Goal: Transaction & Acquisition: Register for event/course

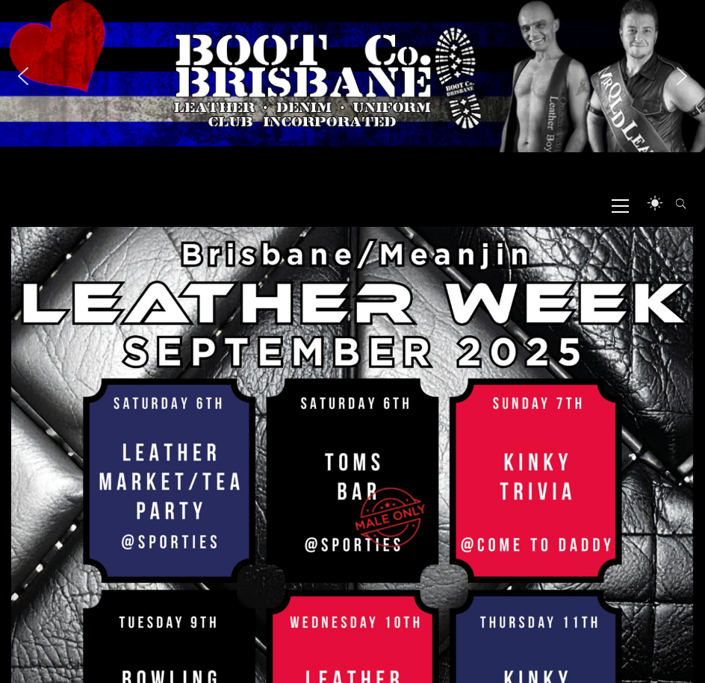
click at [620, 206] on icon at bounding box center [619, 205] width 17 height 1
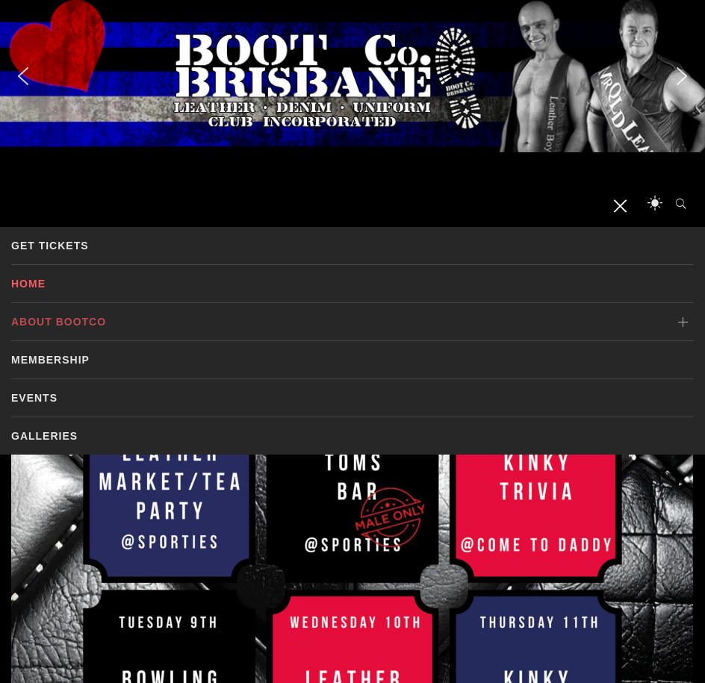
click at [165, 324] on link "About BootCo" at bounding box center [352, 321] width 682 height 37
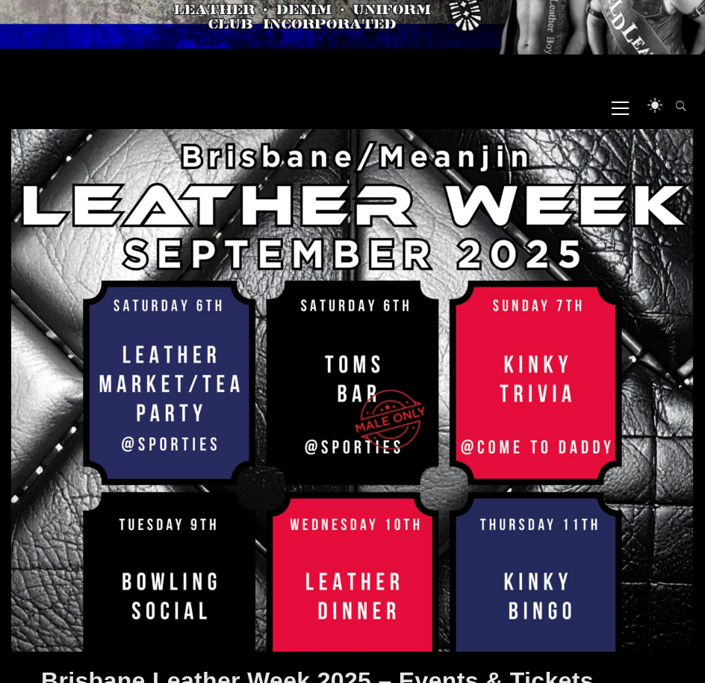
scroll to position [116, 0]
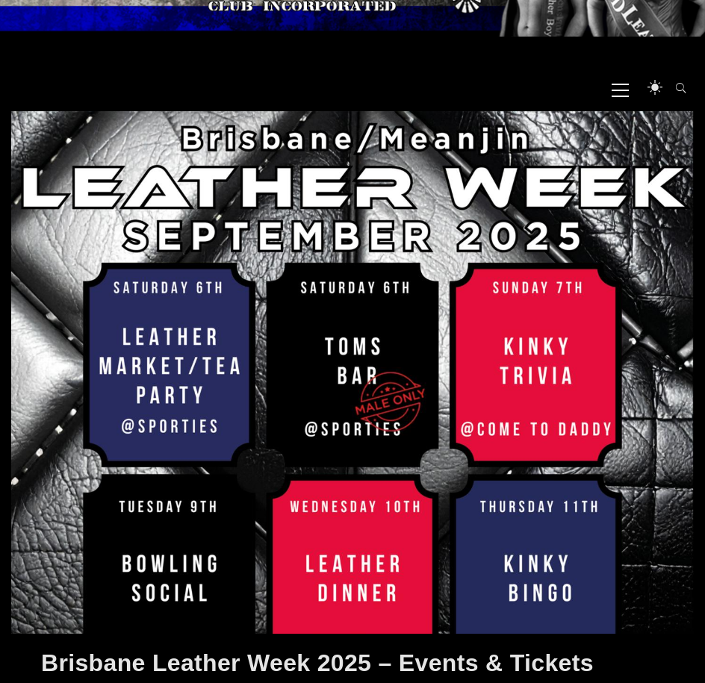
click at [176, 322] on div at bounding box center [352, 372] width 682 height 522
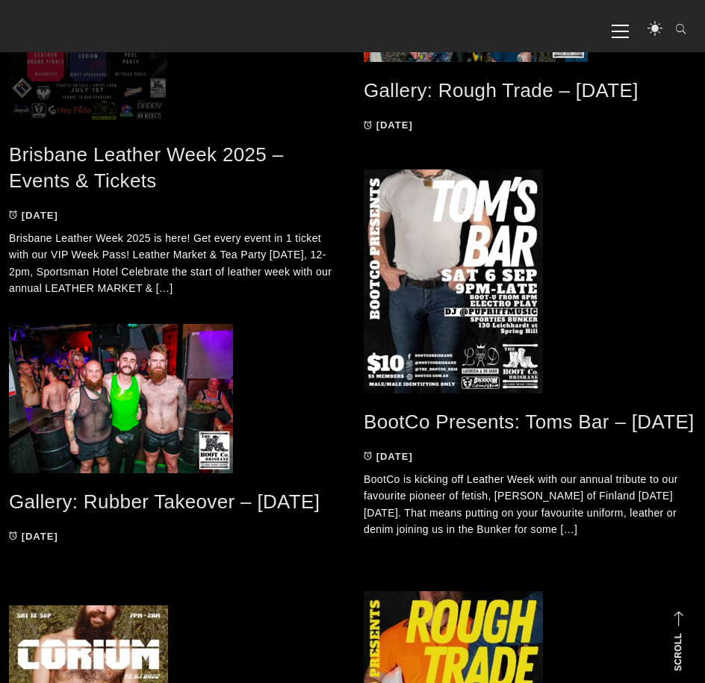
scroll to position [988, 0]
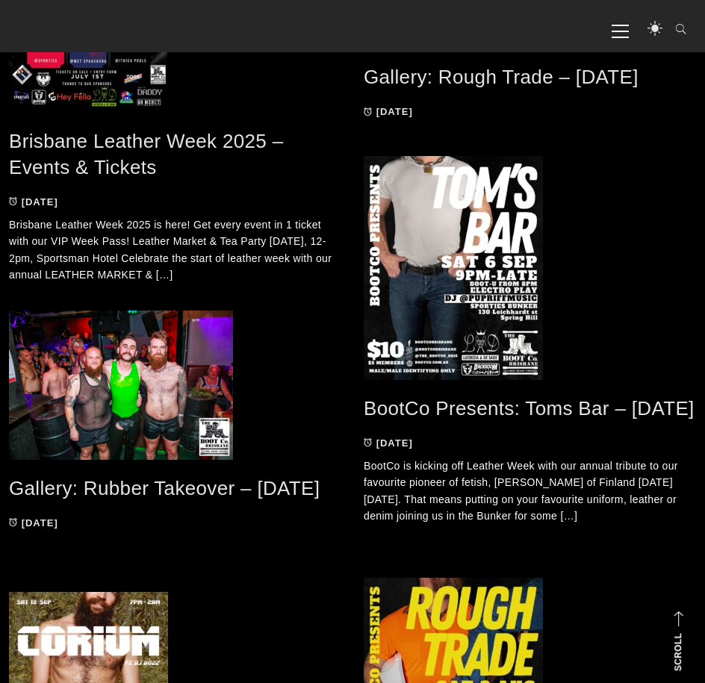
click at [121, 140] on link "Brisbane Leather Week 2025 – Events & Tickets" at bounding box center [146, 154] width 275 height 49
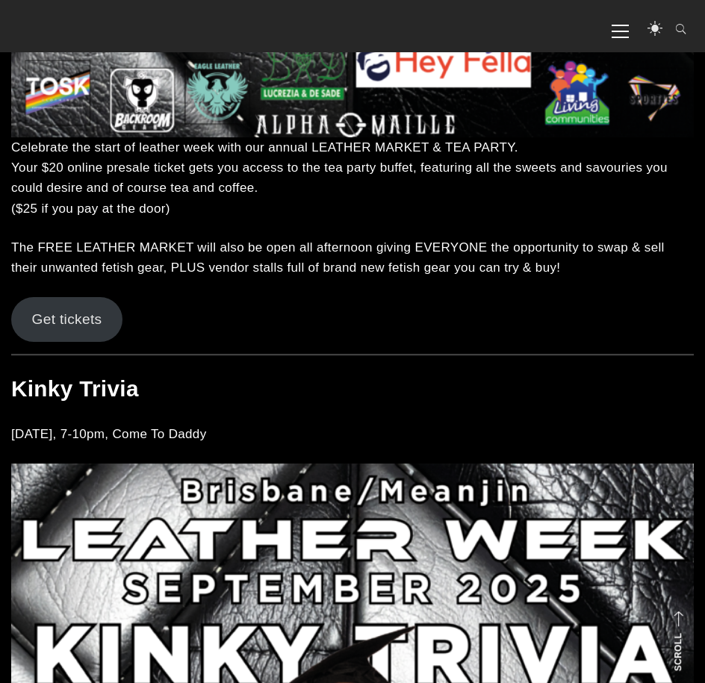
scroll to position [2366, 0]
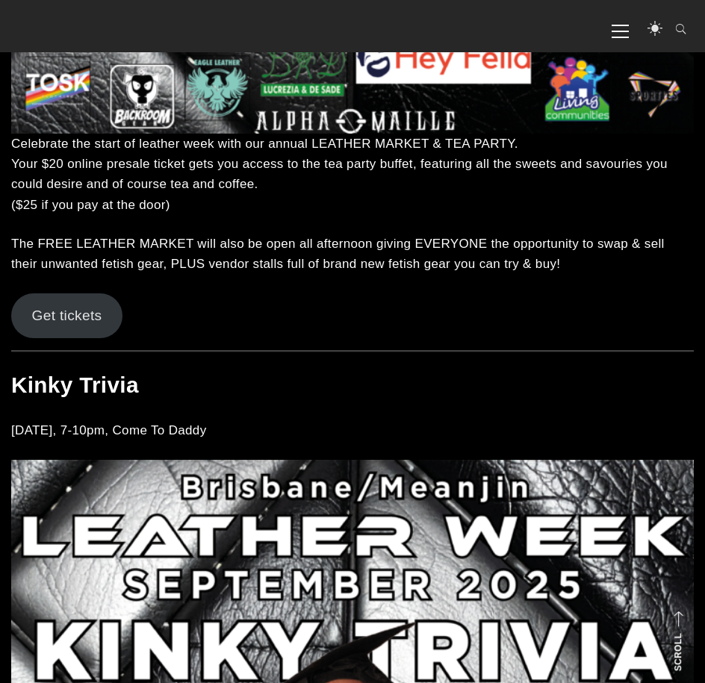
click at [89, 310] on link "Get tickets" at bounding box center [66, 315] width 111 height 45
